Goal: Transaction & Acquisition: Download file/media

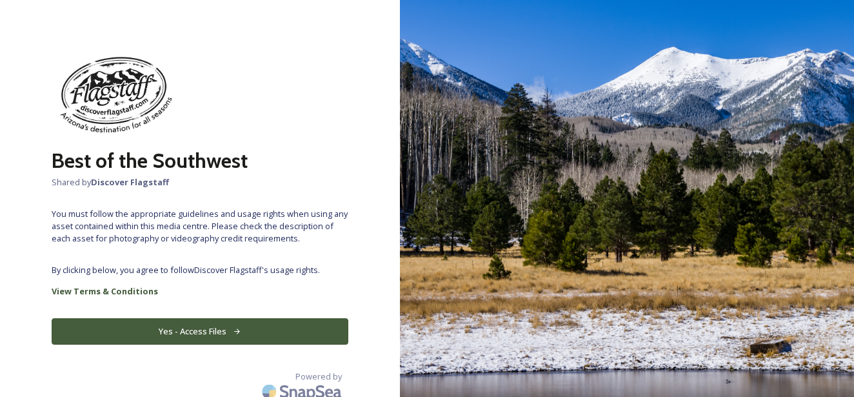
click at [257, 337] on button "Yes - Access Files" at bounding box center [200, 331] width 297 height 26
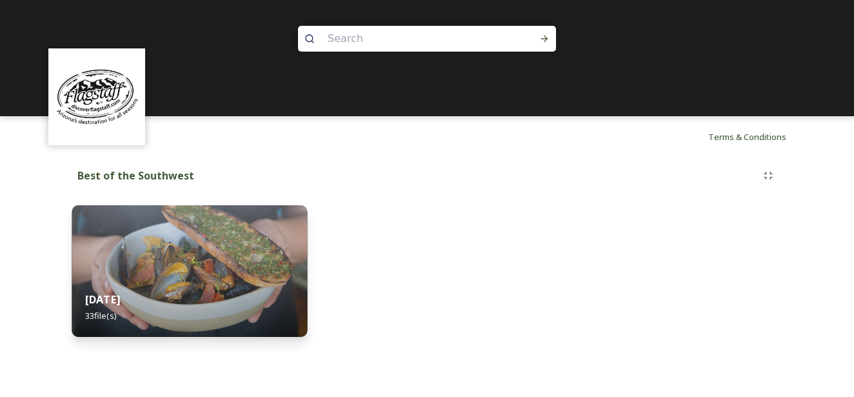
click at [263, 303] on div "[DATE] file(s)" at bounding box center [189, 307] width 235 height 59
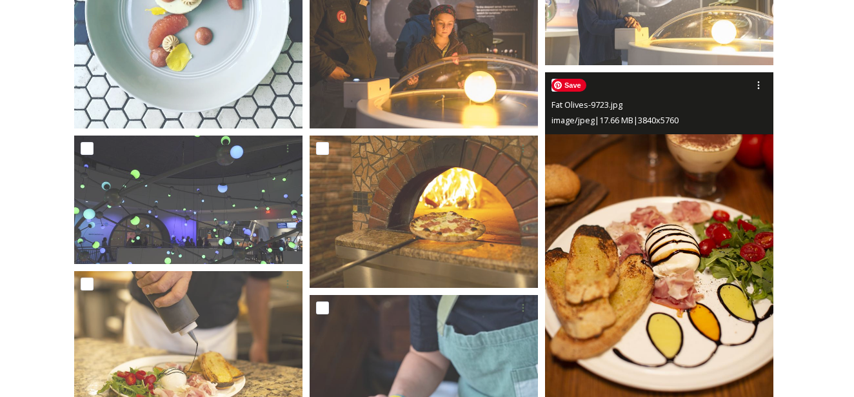
scroll to position [1607, 0]
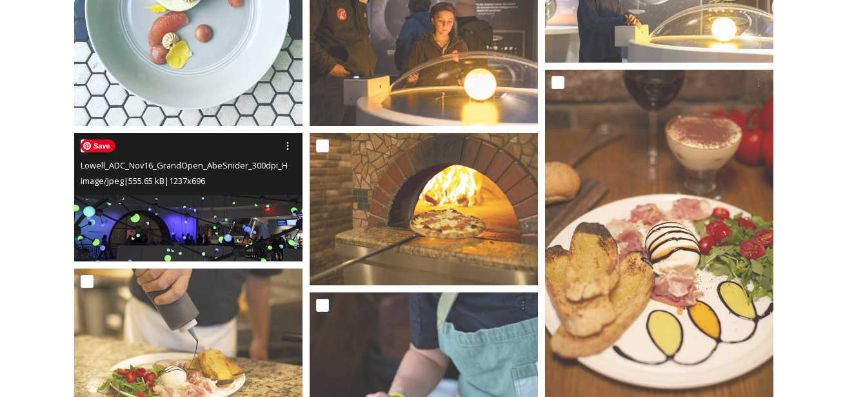
click at [205, 216] on img at bounding box center [188, 197] width 228 height 128
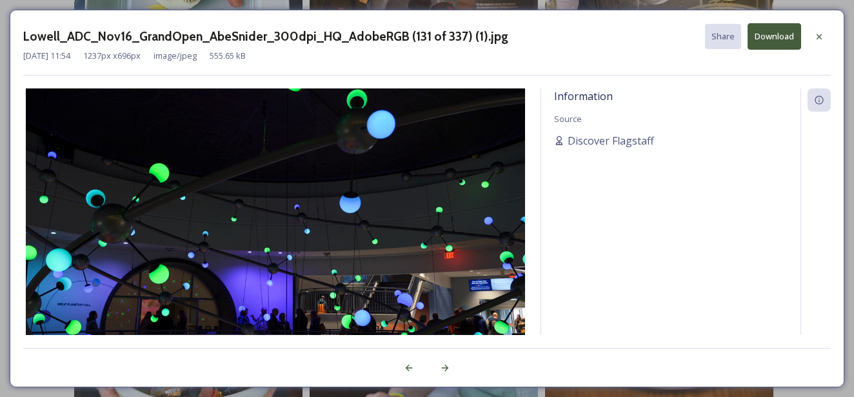
click at [782, 38] on button "Download" at bounding box center [774, 36] width 54 height 26
click at [821, 34] on icon at bounding box center [818, 36] width 5 height 5
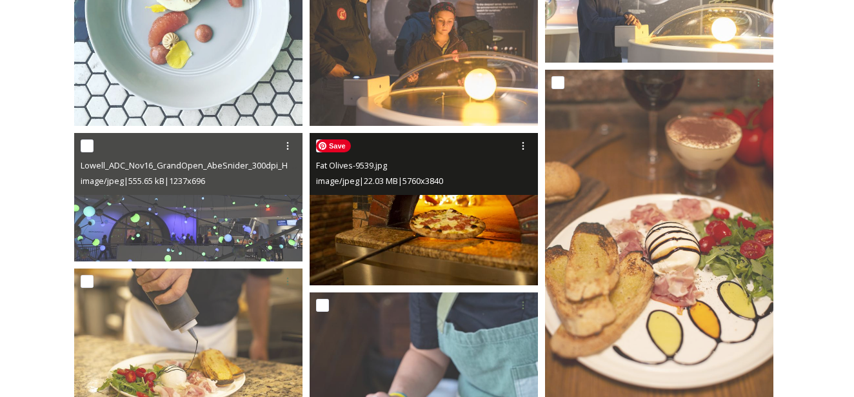
click at [416, 242] on img at bounding box center [424, 209] width 228 height 152
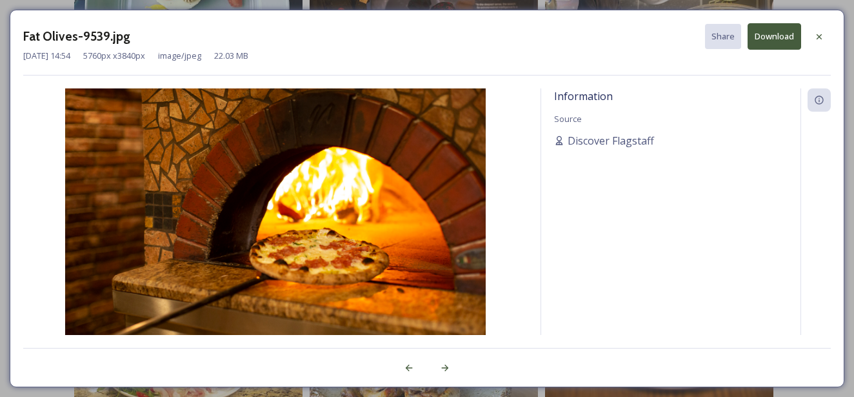
click at [788, 30] on button "Download" at bounding box center [774, 36] width 54 height 26
click at [816, 35] on icon at bounding box center [819, 37] width 10 height 10
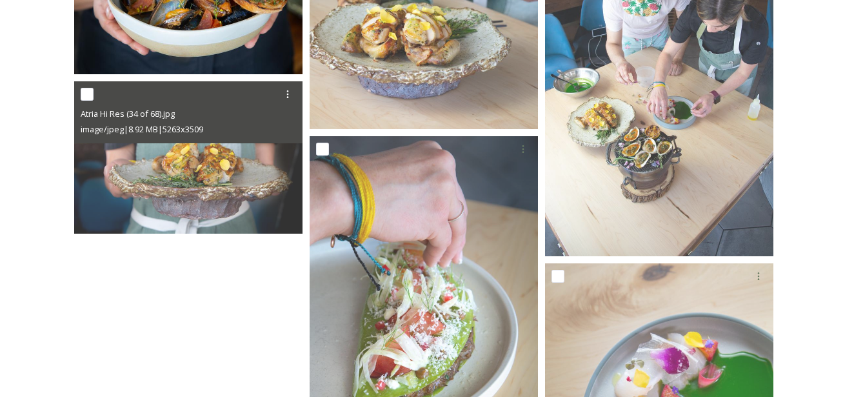
scroll to position [2123, 0]
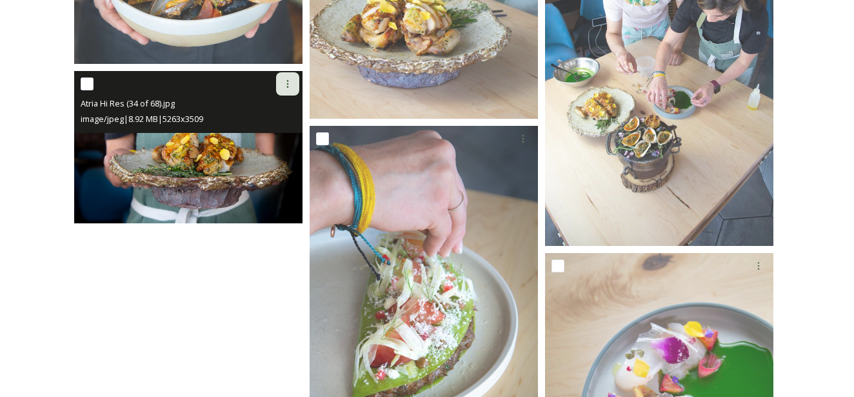
click at [288, 81] on icon at bounding box center [287, 84] width 10 height 10
click at [264, 139] on span "Download" at bounding box center [272, 137] width 39 height 12
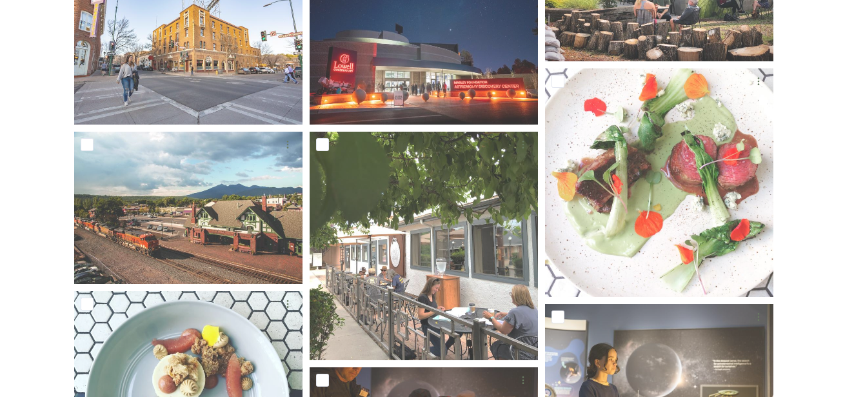
scroll to position [1209, 0]
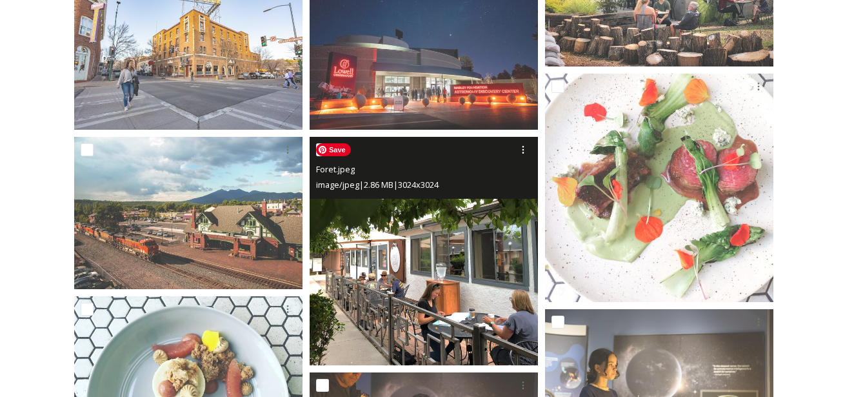
click at [475, 296] on img at bounding box center [424, 251] width 228 height 228
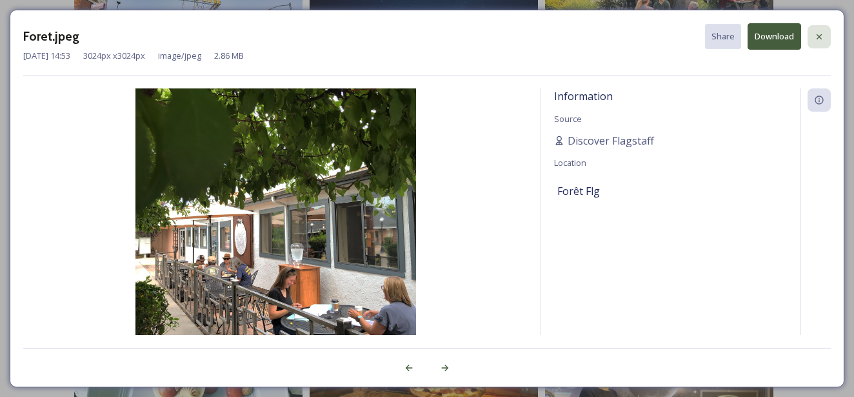
click at [818, 37] on icon at bounding box center [818, 36] width 5 height 5
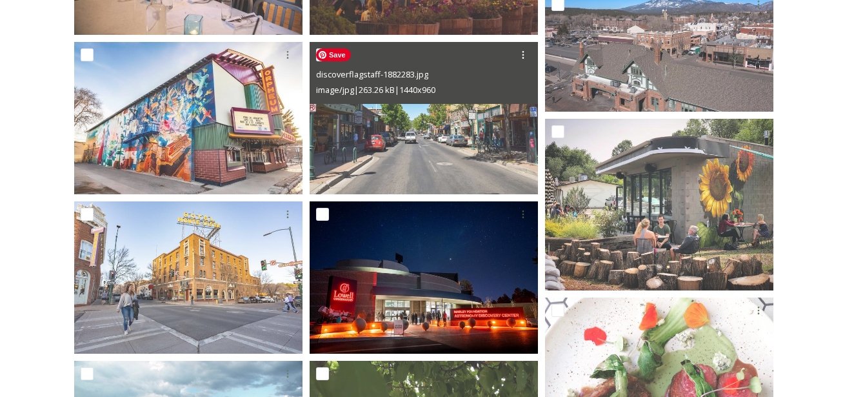
scroll to position [917, 0]
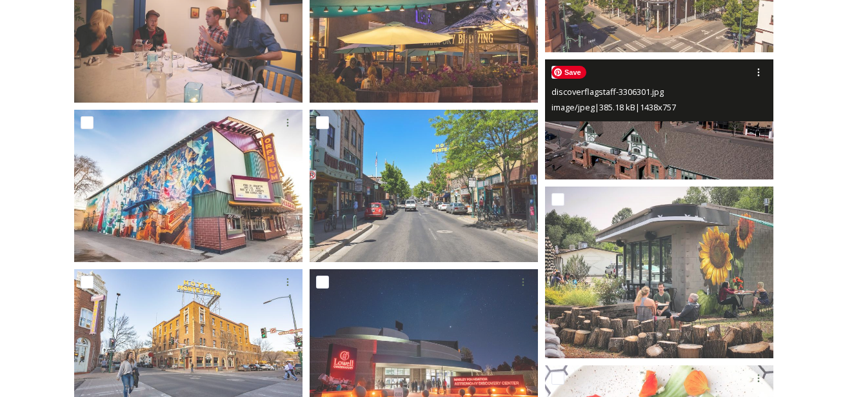
click at [673, 134] on img at bounding box center [659, 119] width 228 height 120
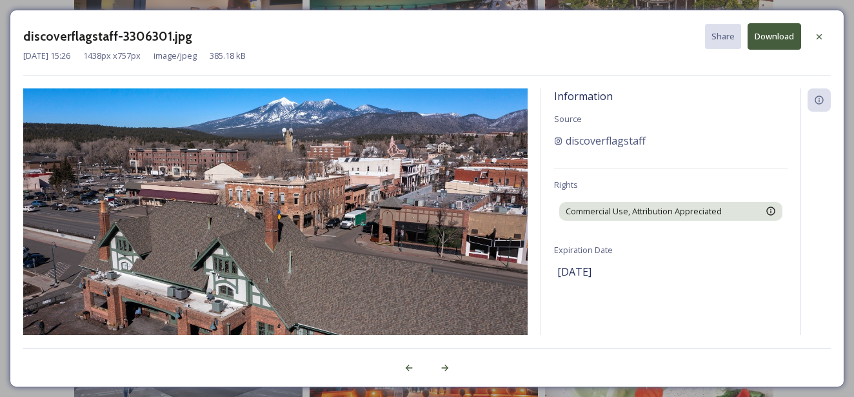
click at [777, 40] on button "Download" at bounding box center [774, 36] width 54 height 26
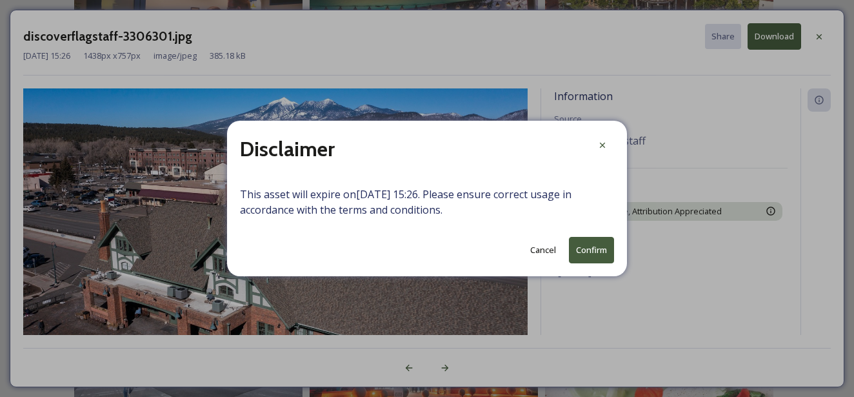
click at [597, 257] on button "Confirm" at bounding box center [591, 250] width 45 height 26
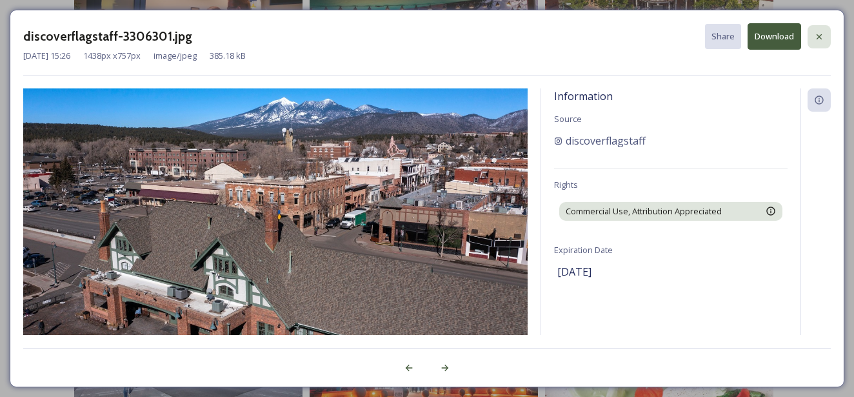
click at [823, 35] on icon at bounding box center [819, 37] width 10 height 10
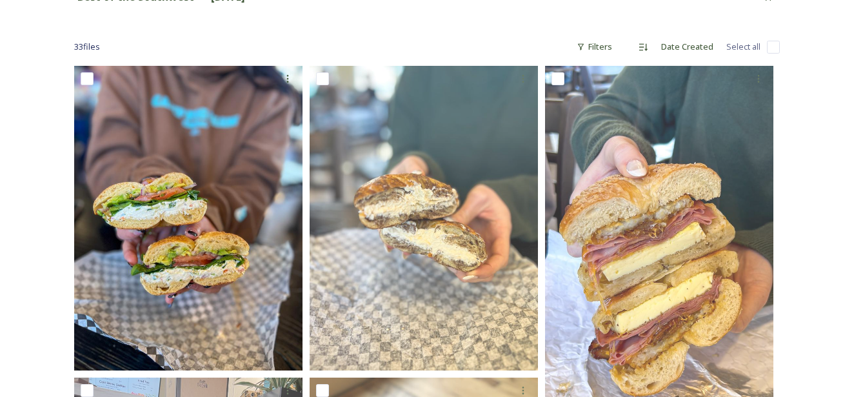
scroll to position [180, 0]
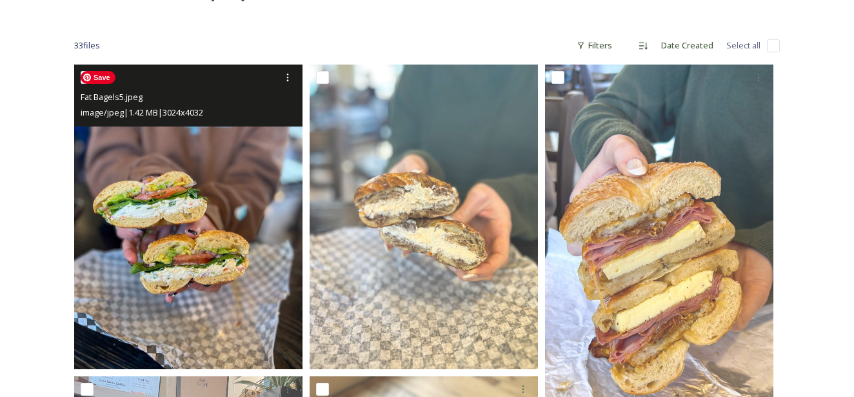
click at [184, 186] on img at bounding box center [188, 216] width 228 height 304
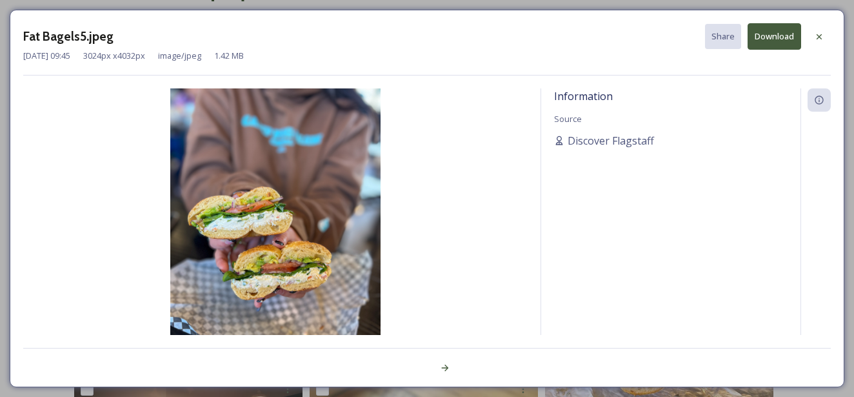
click at [765, 28] on button "Download" at bounding box center [774, 36] width 54 height 26
click at [814, 37] on icon at bounding box center [819, 37] width 10 height 10
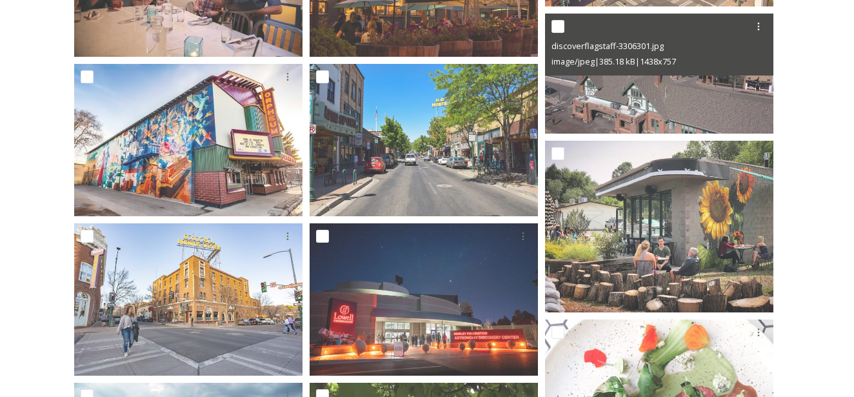
scroll to position [993, 0]
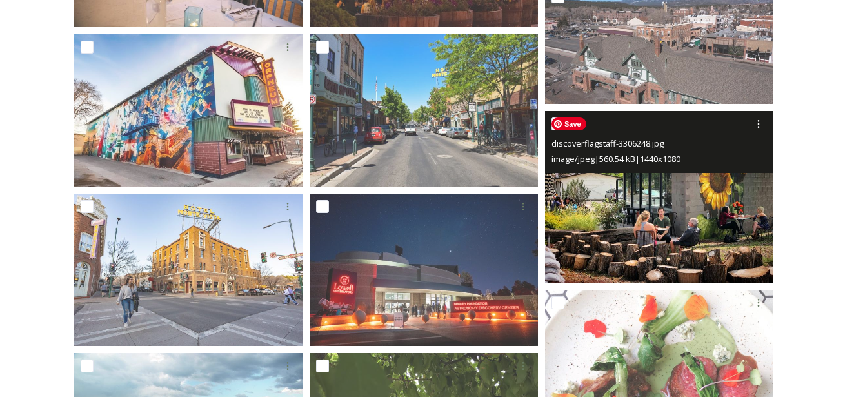
click at [674, 226] on img at bounding box center [659, 197] width 228 height 172
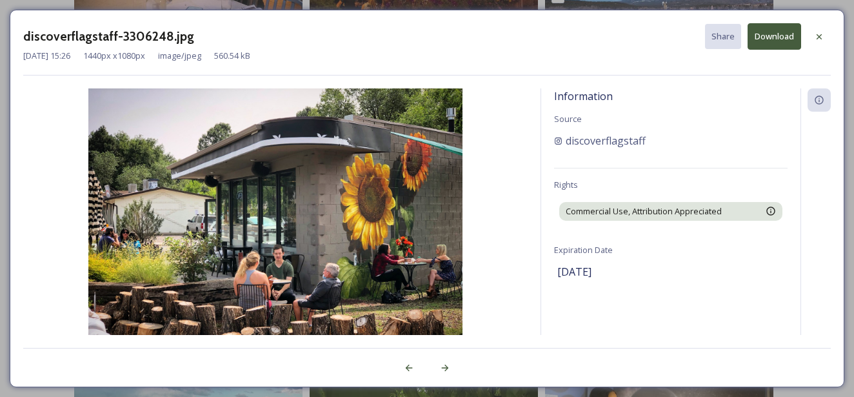
click at [761, 41] on button "Download" at bounding box center [774, 36] width 54 height 26
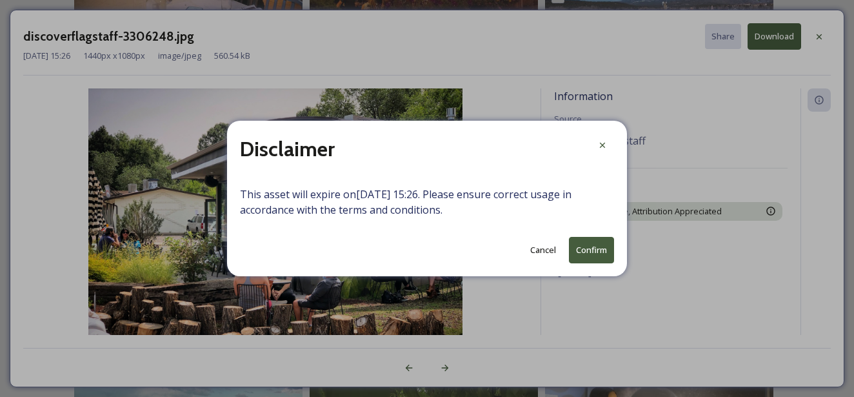
click at [597, 256] on button "Confirm" at bounding box center [591, 250] width 45 height 26
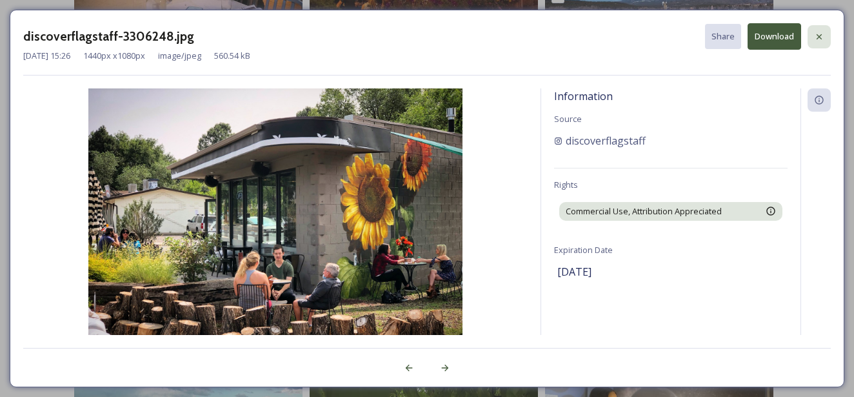
click at [818, 33] on icon at bounding box center [819, 37] width 10 height 10
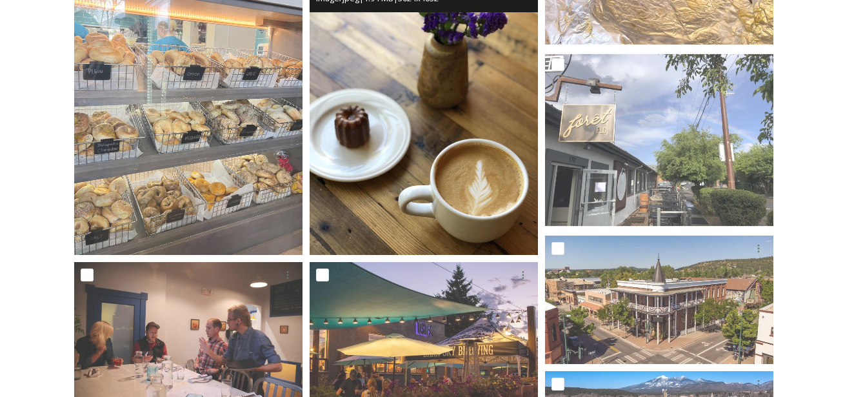
scroll to position [604, 0]
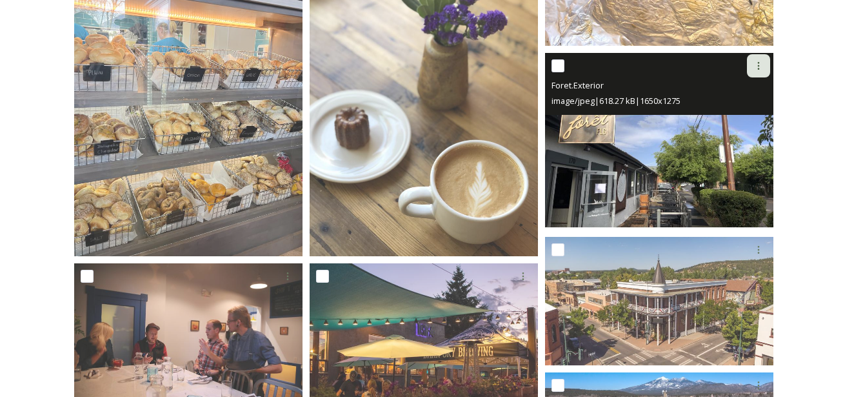
click at [761, 66] on icon at bounding box center [758, 66] width 10 height 10
click at [730, 120] on span "Download" at bounding box center [743, 120] width 39 height 12
